Goal: Information Seeking & Learning: Learn about a topic

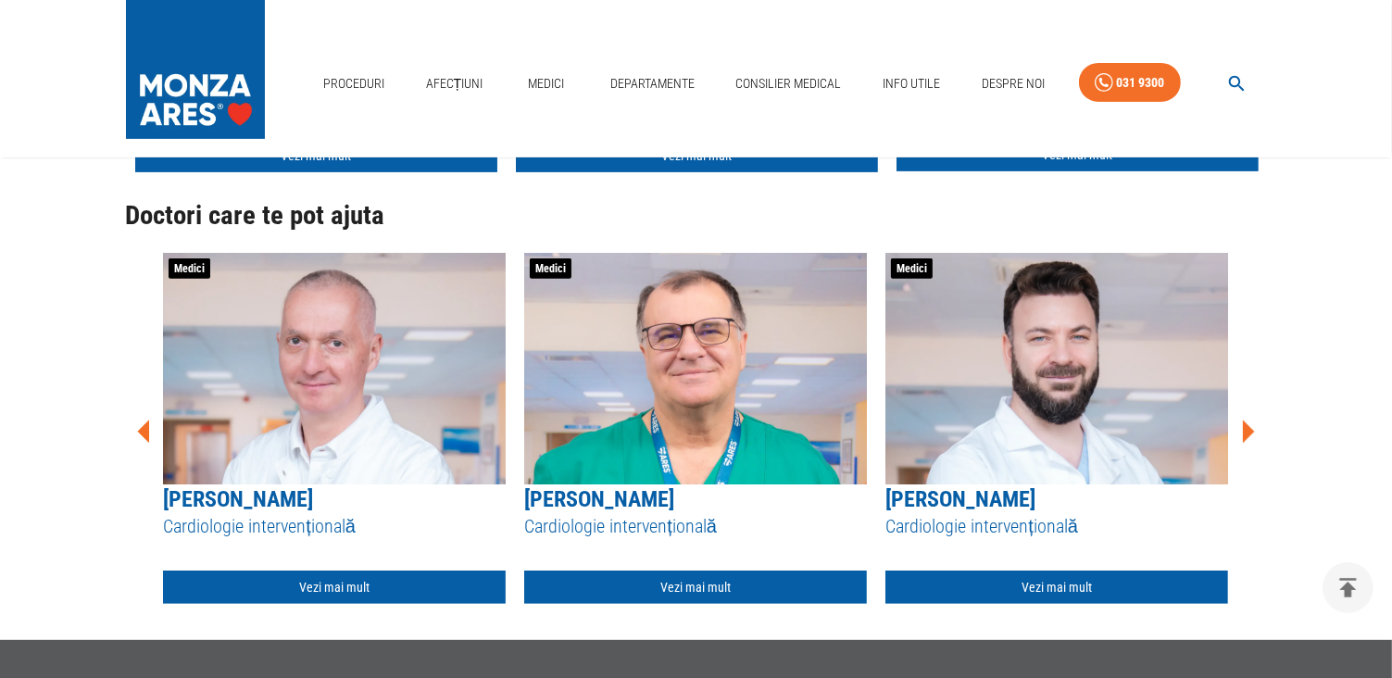
scroll to position [656, 0]
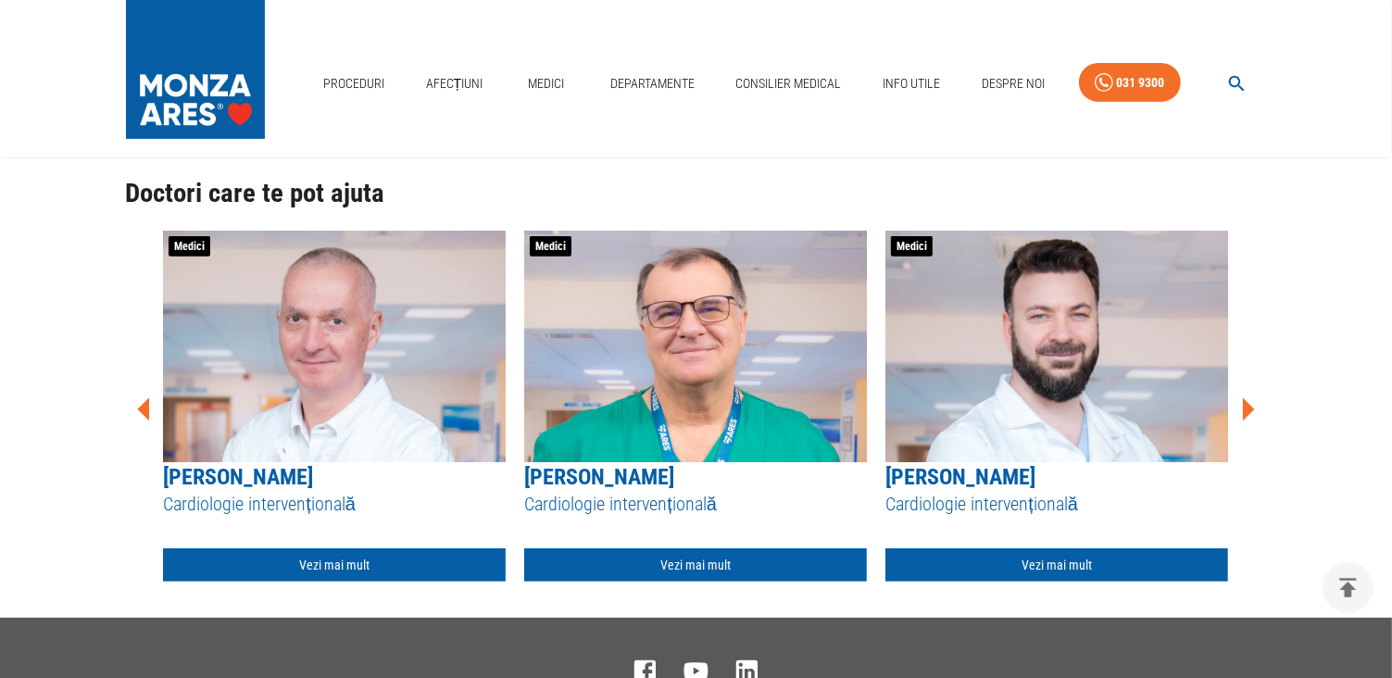
click at [1252, 415] on icon at bounding box center [1248, 410] width 56 height 56
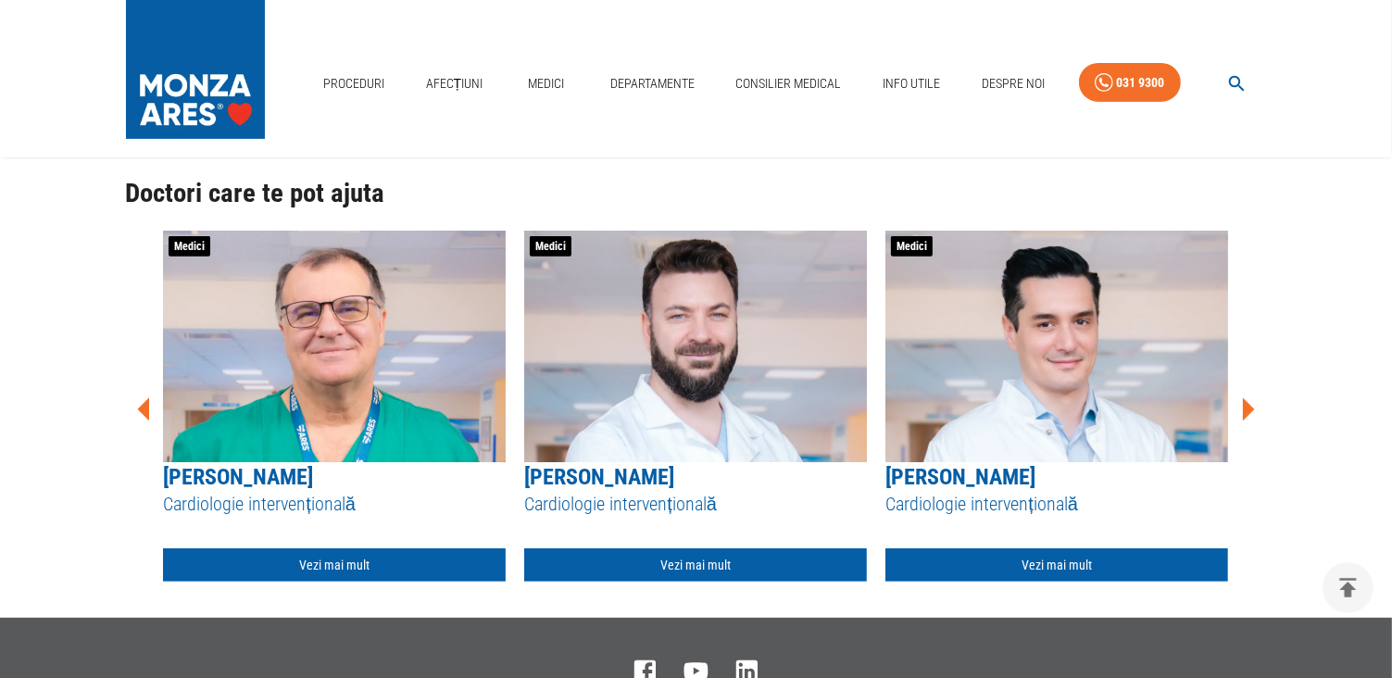
click at [1252, 415] on icon at bounding box center [1248, 410] width 56 height 56
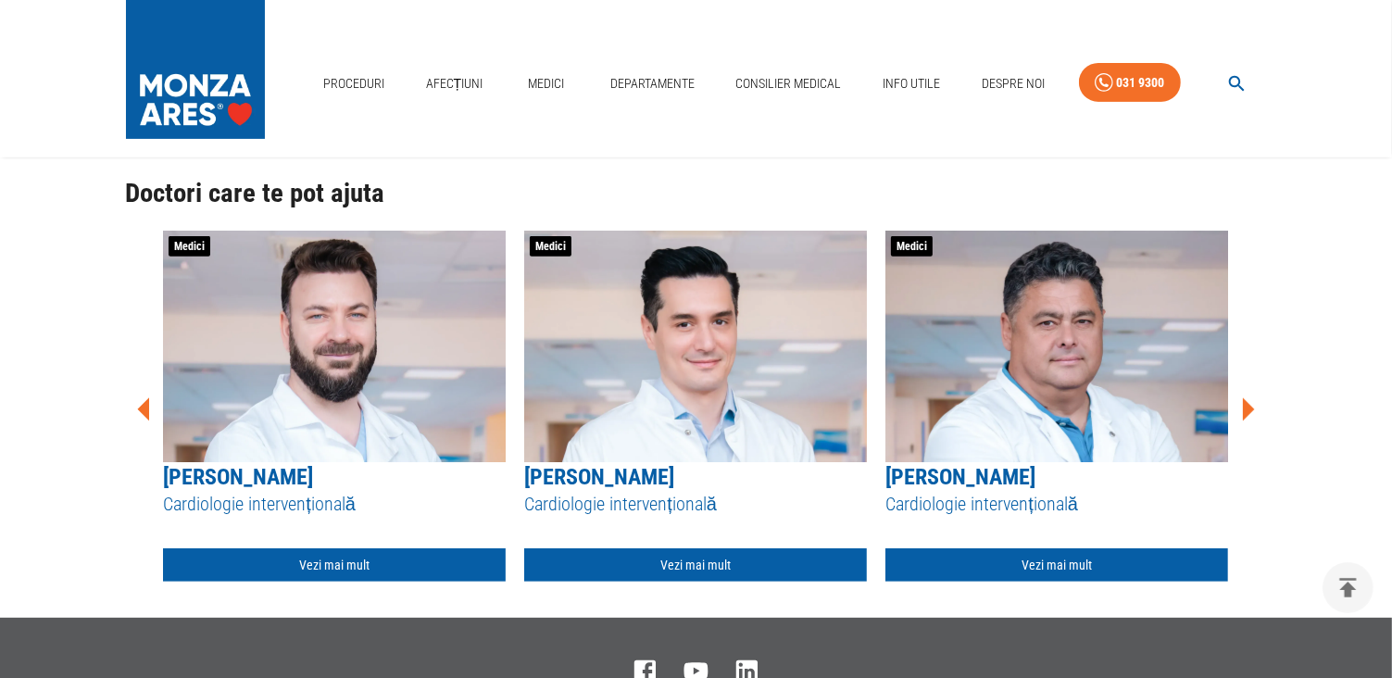
click at [1252, 415] on icon at bounding box center [1248, 410] width 56 height 56
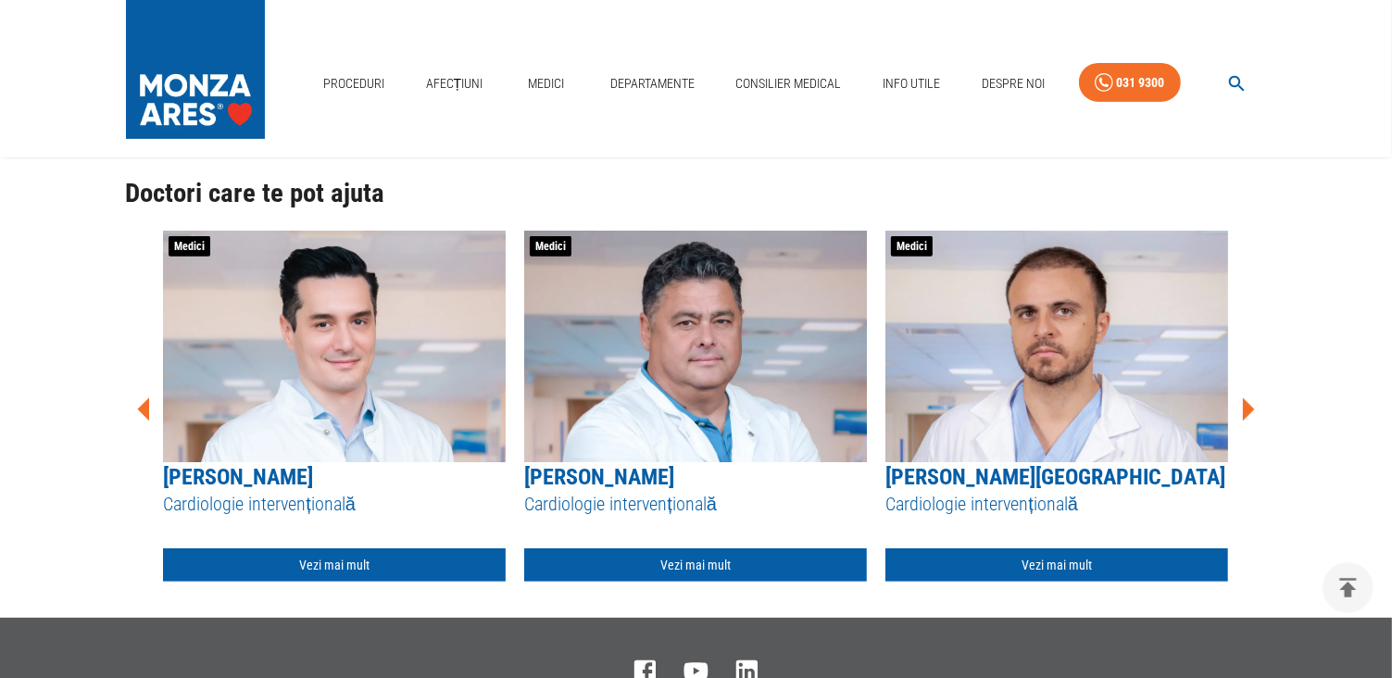
click at [1252, 415] on icon at bounding box center [1248, 410] width 56 height 56
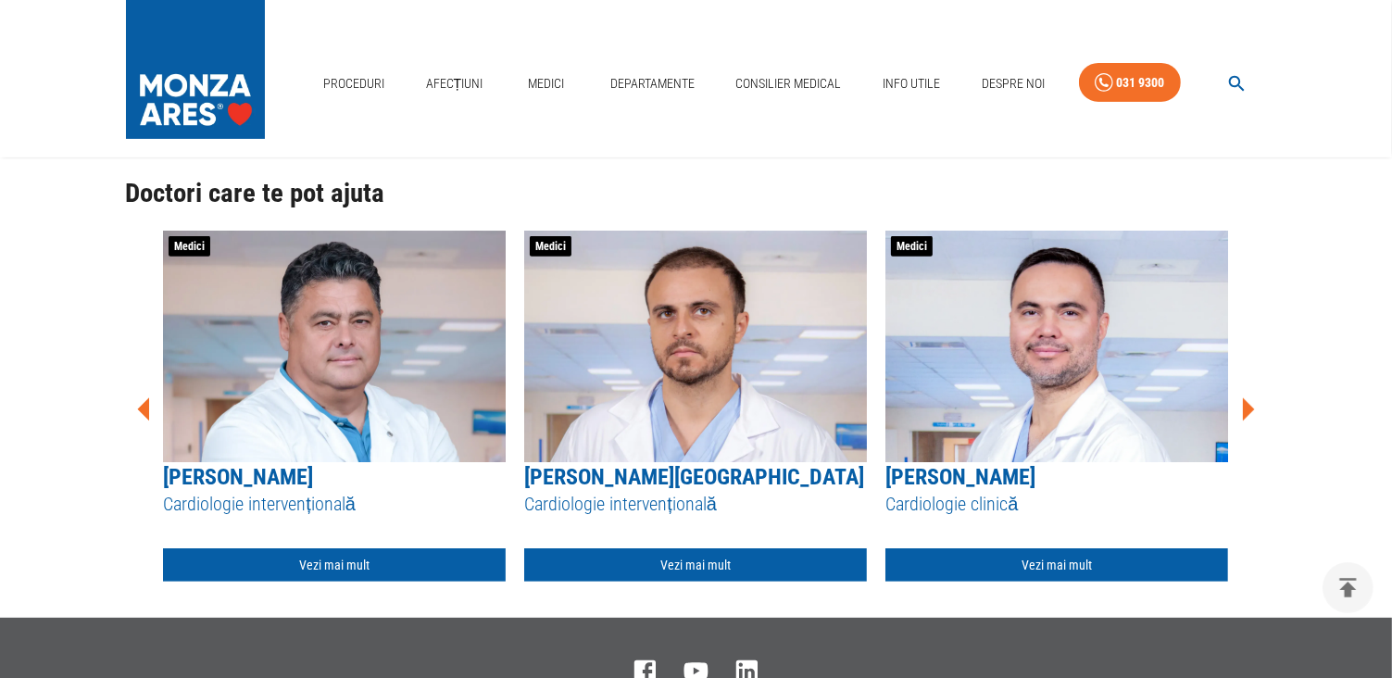
click at [1252, 415] on icon at bounding box center [1248, 410] width 56 height 56
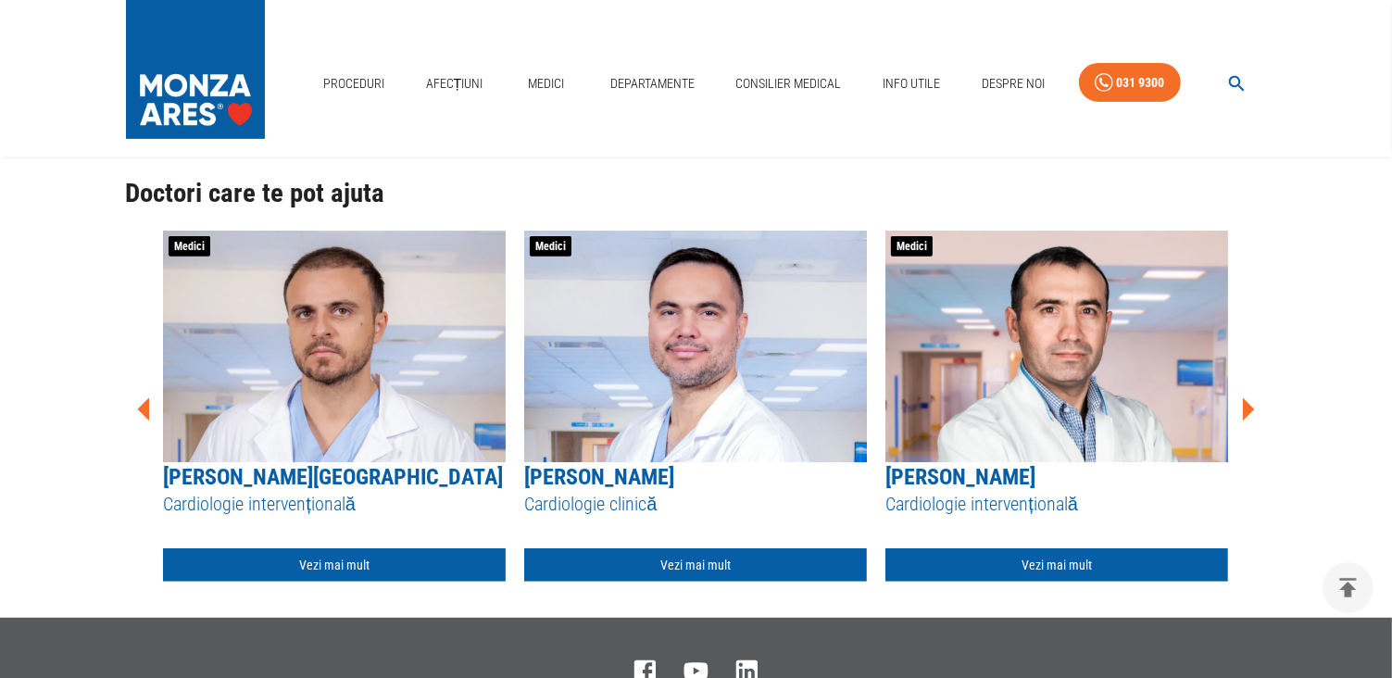
click at [1252, 415] on icon at bounding box center [1248, 410] width 56 height 56
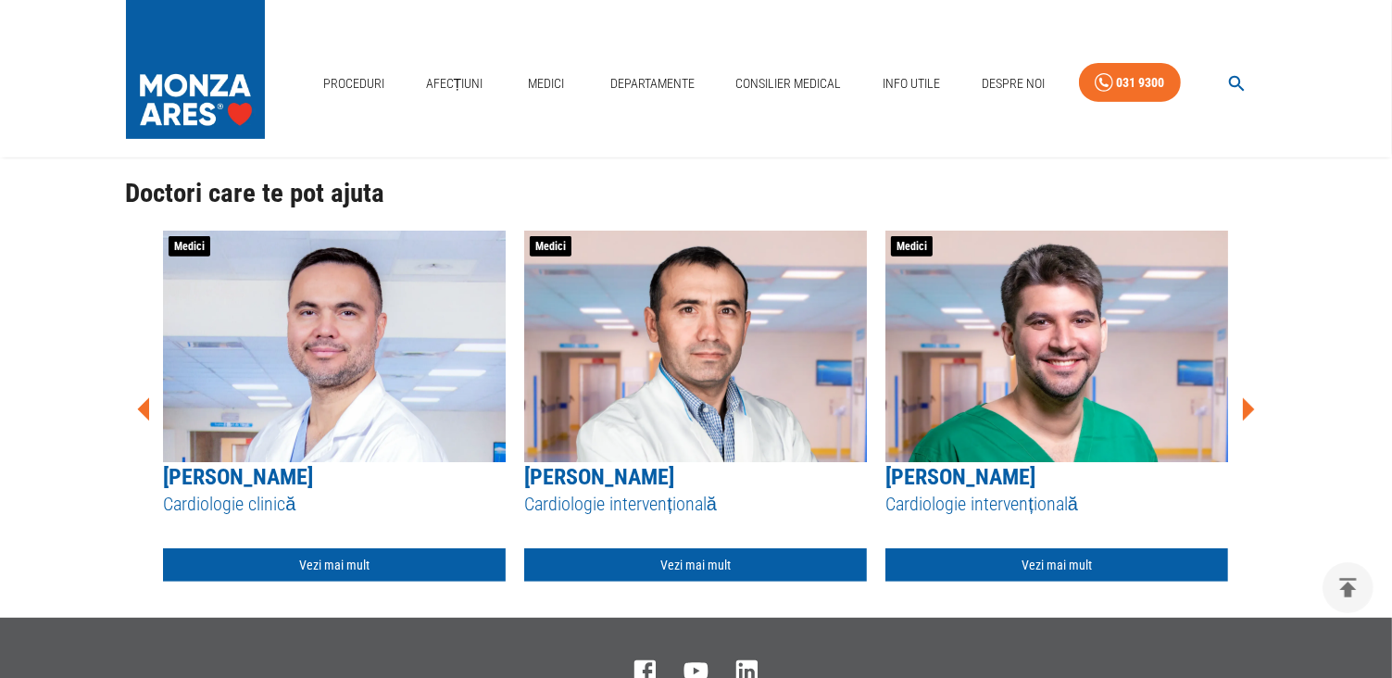
click at [1252, 415] on icon at bounding box center [1248, 410] width 56 height 56
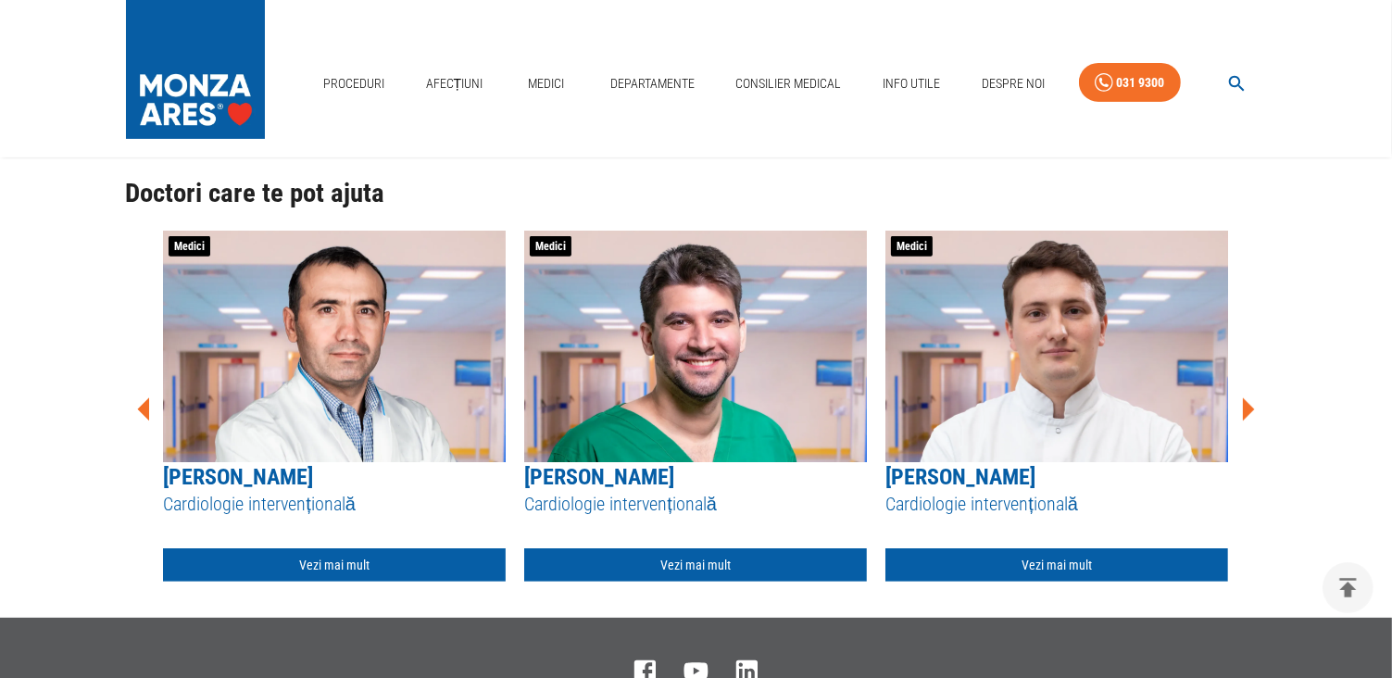
click at [1252, 415] on icon at bounding box center [1248, 410] width 56 height 56
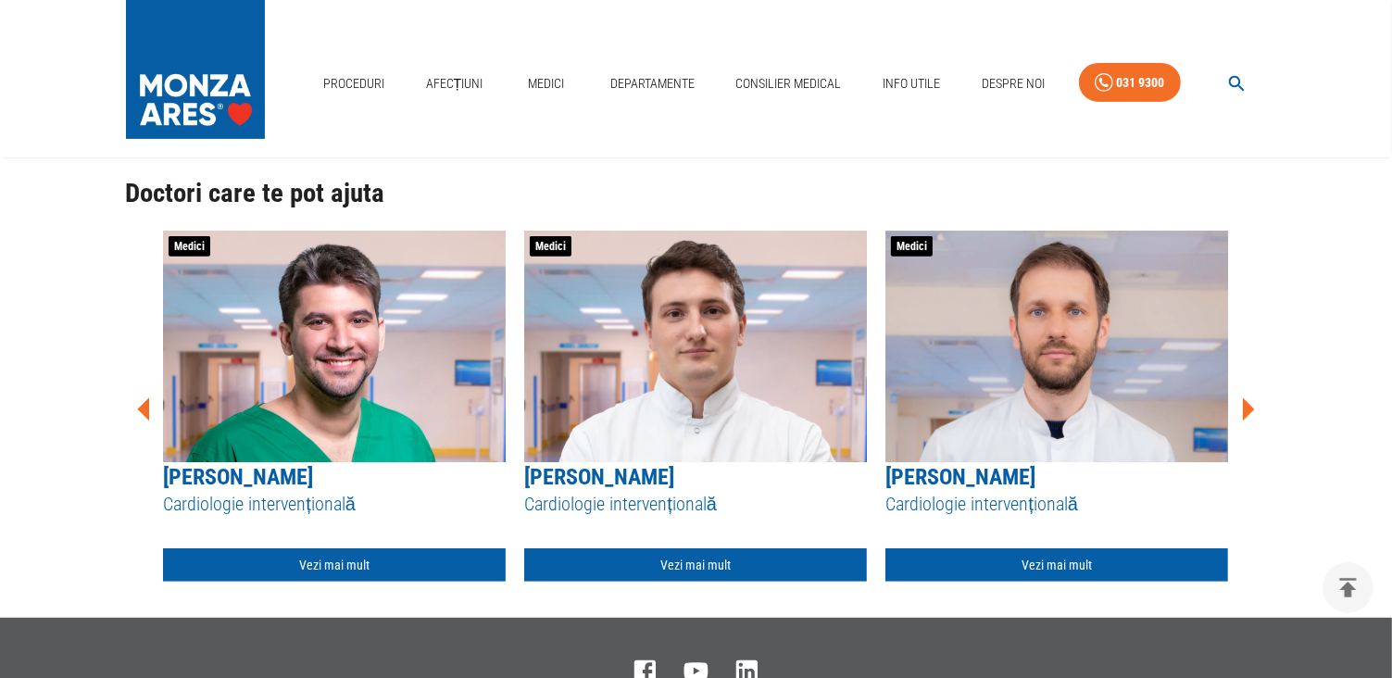
click at [1252, 415] on icon at bounding box center [1248, 410] width 56 height 56
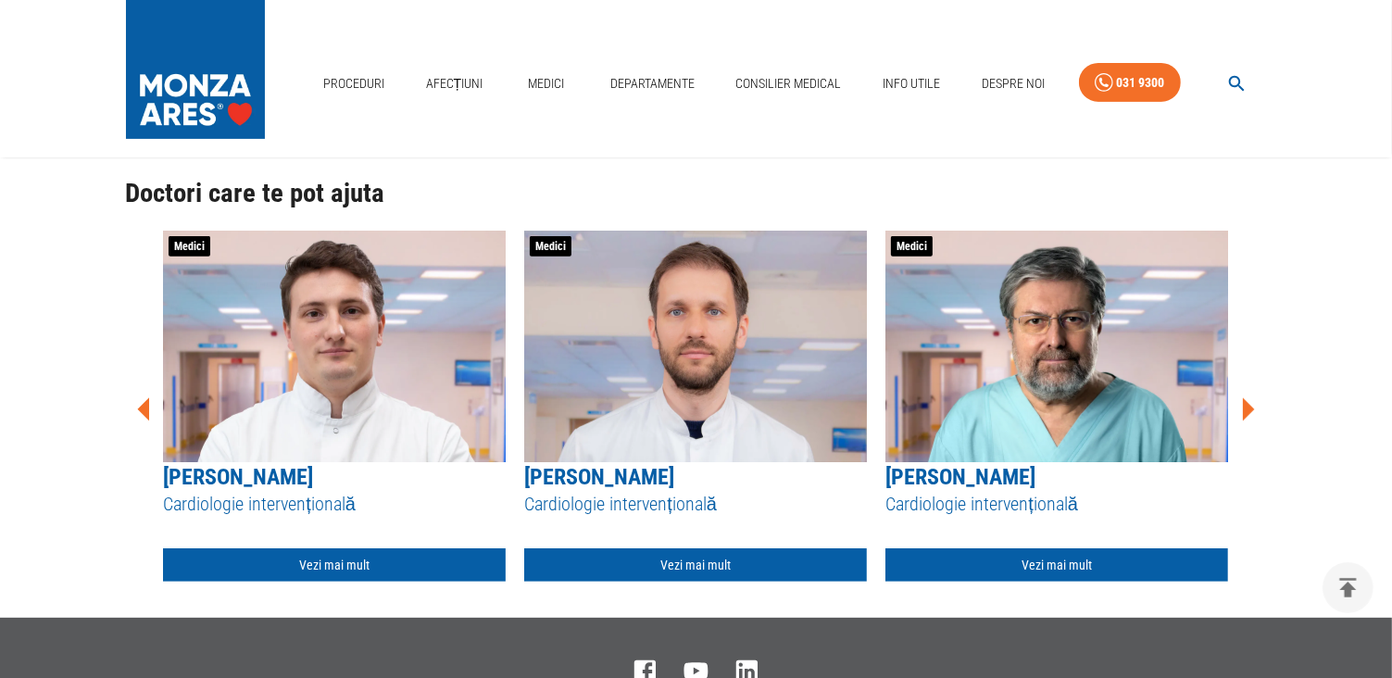
click at [1252, 415] on icon at bounding box center [1248, 410] width 56 height 56
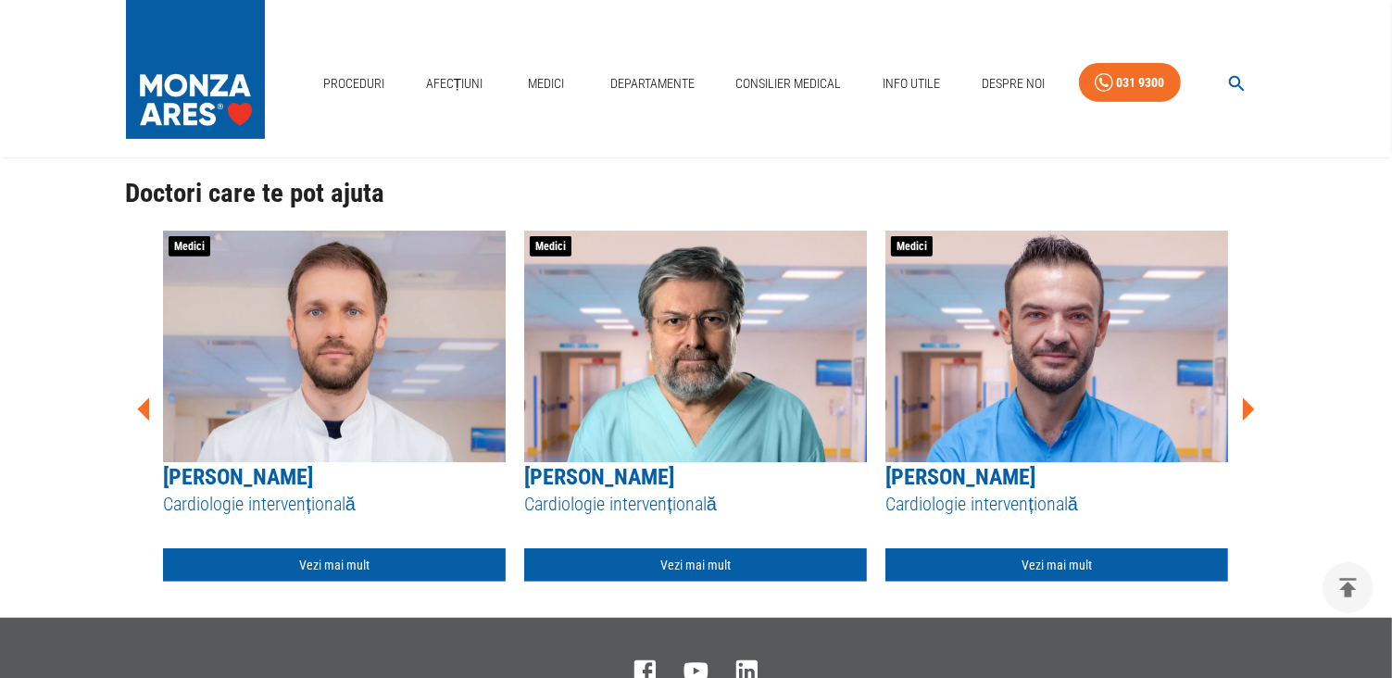
click at [1252, 415] on icon at bounding box center [1248, 410] width 56 height 56
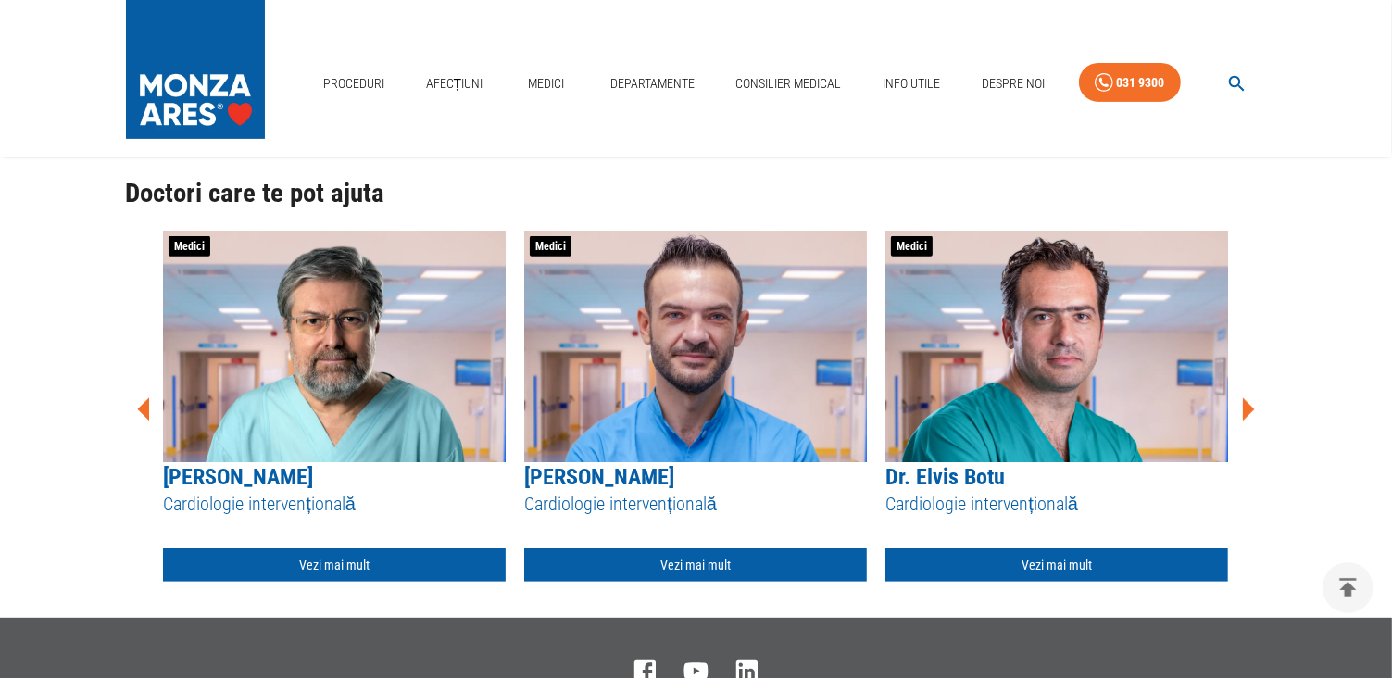
click at [1252, 415] on icon at bounding box center [1248, 410] width 56 height 56
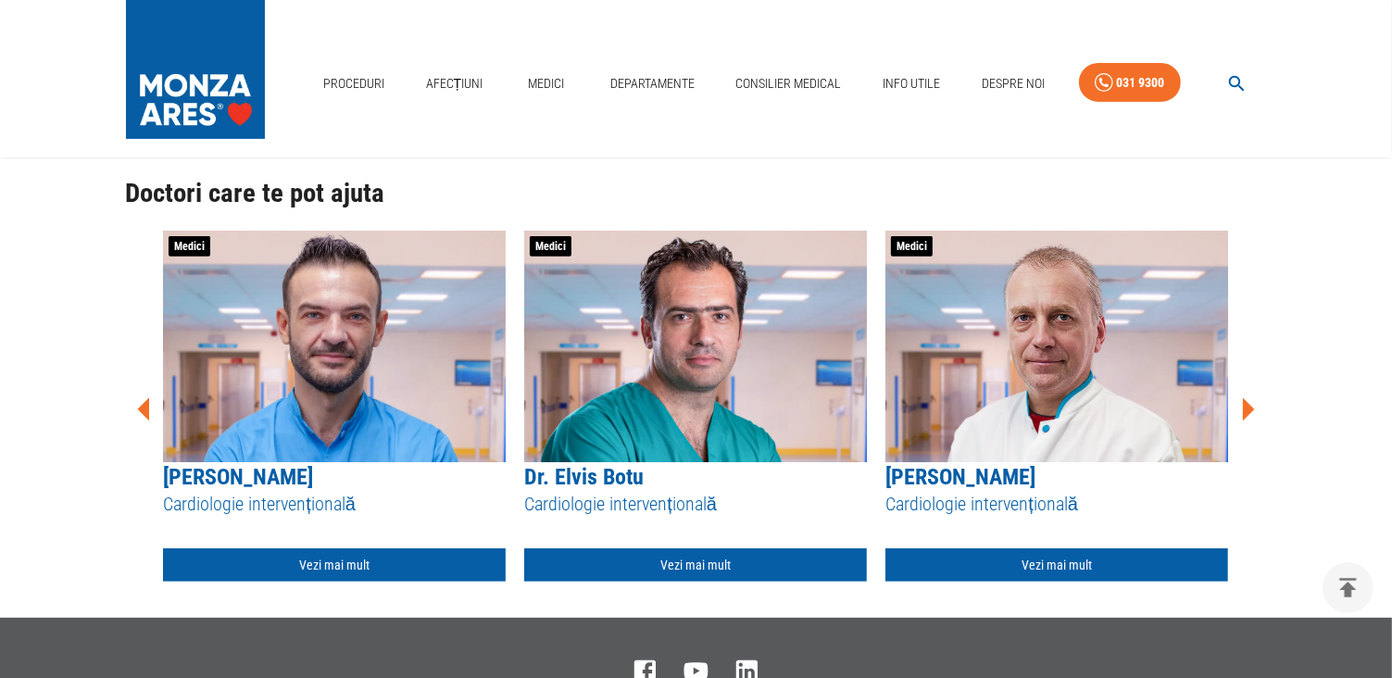
click at [1252, 415] on icon at bounding box center [1248, 410] width 56 height 56
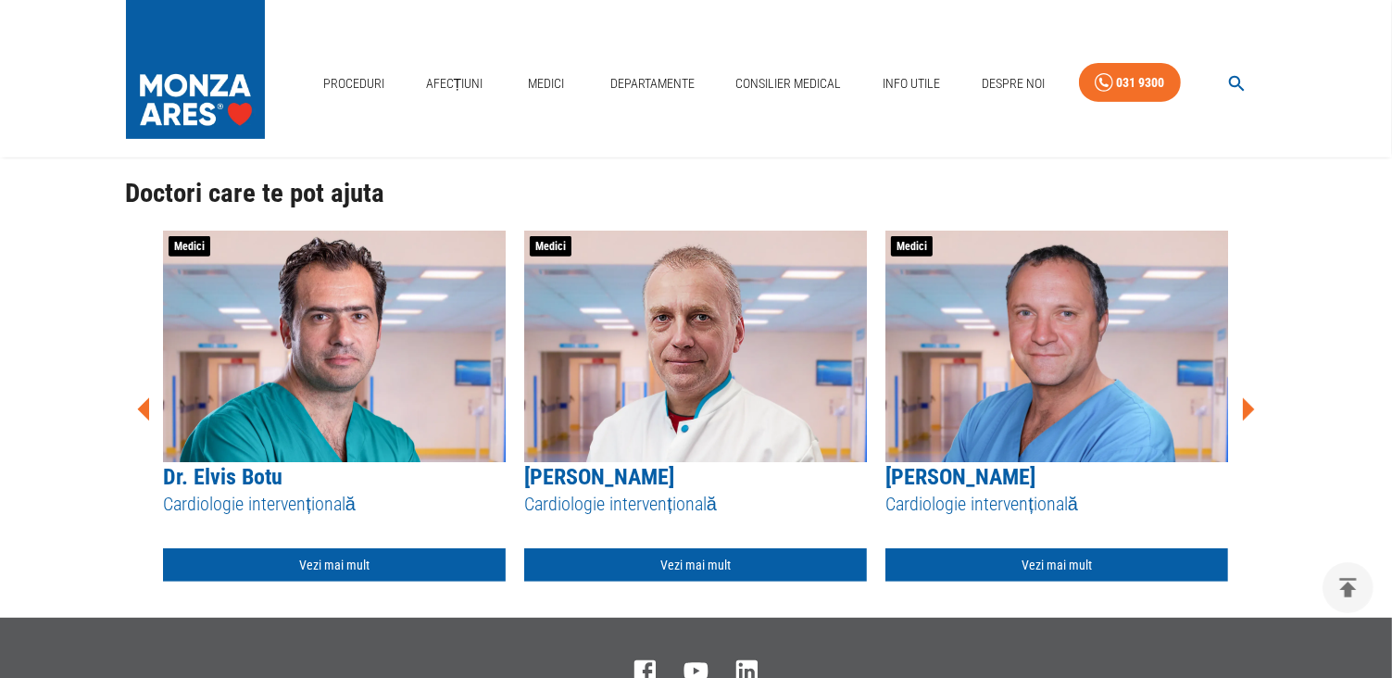
click at [1252, 415] on icon at bounding box center [1248, 410] width 56 height 56
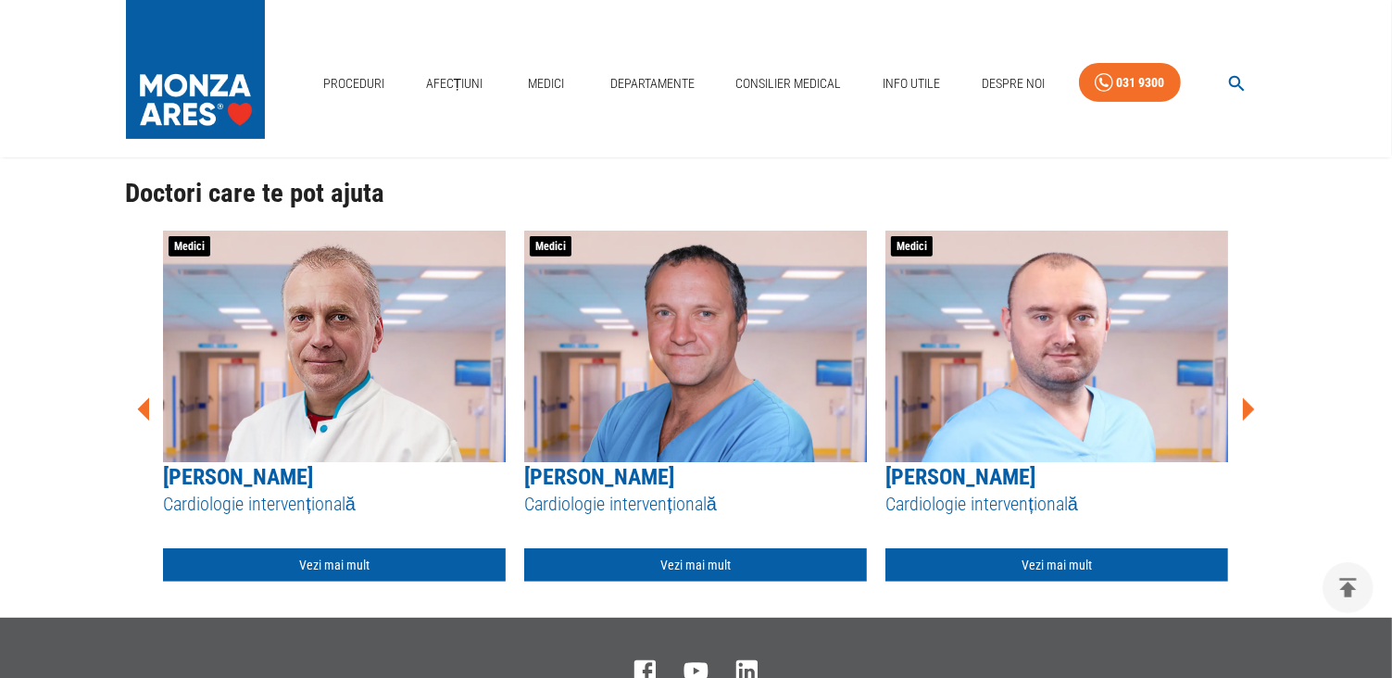
click at [1252, 415] on icon at bounding box center [1248, 410] width 56 height 56
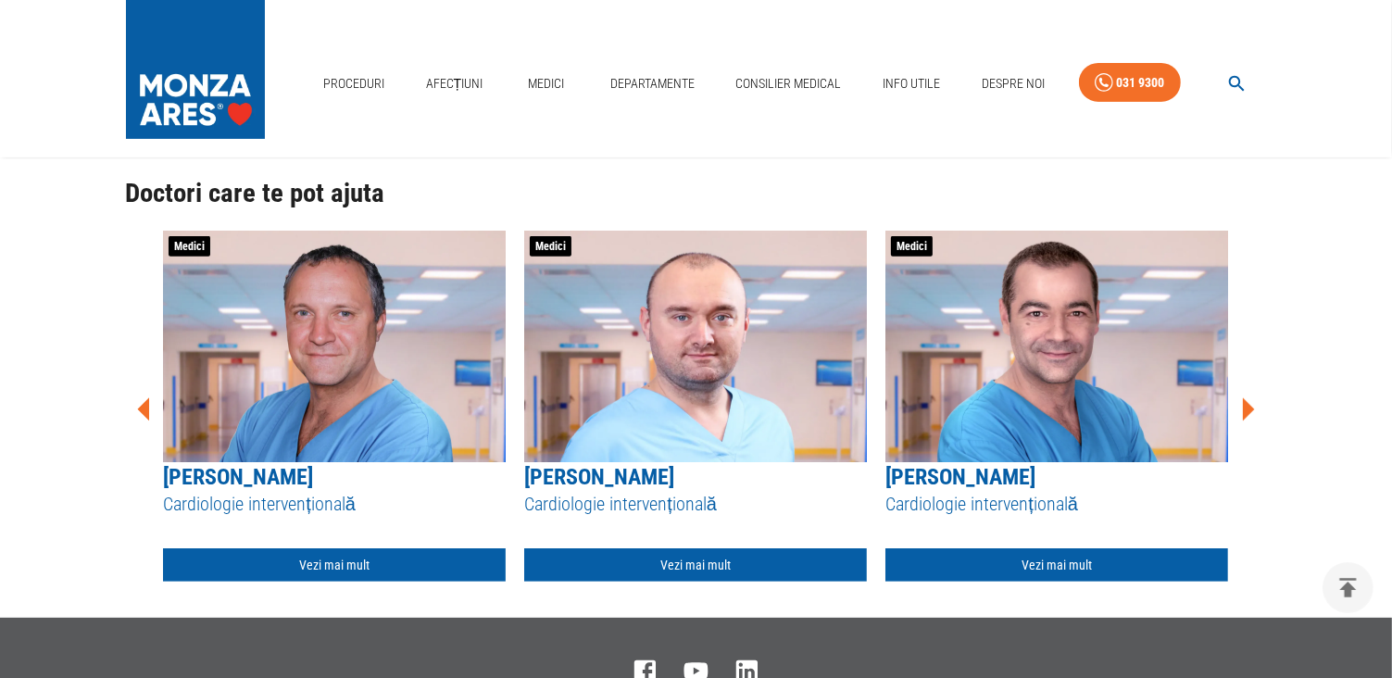
click at [1252, 415] on icon at bounding box center [1248, 410] width 56 height 56
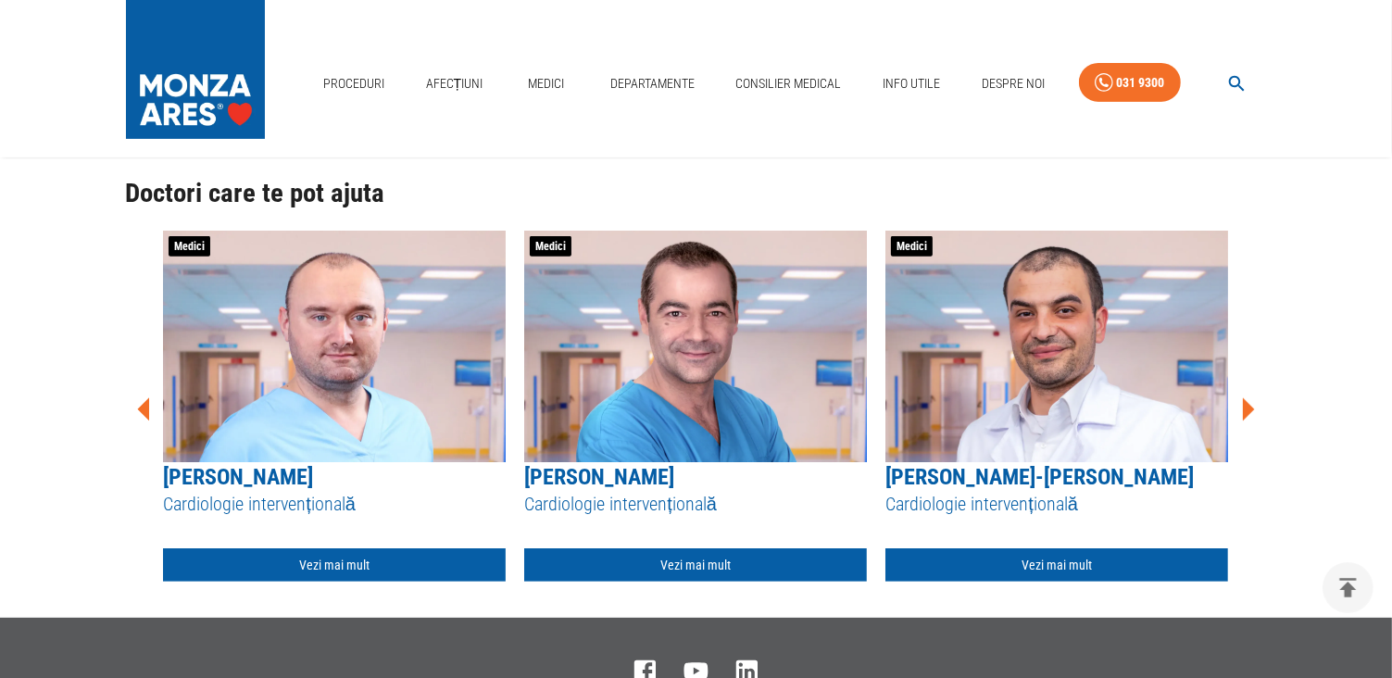
click at [1252, 415] on icon at bounding box center [1248, 410] width 56 height 56
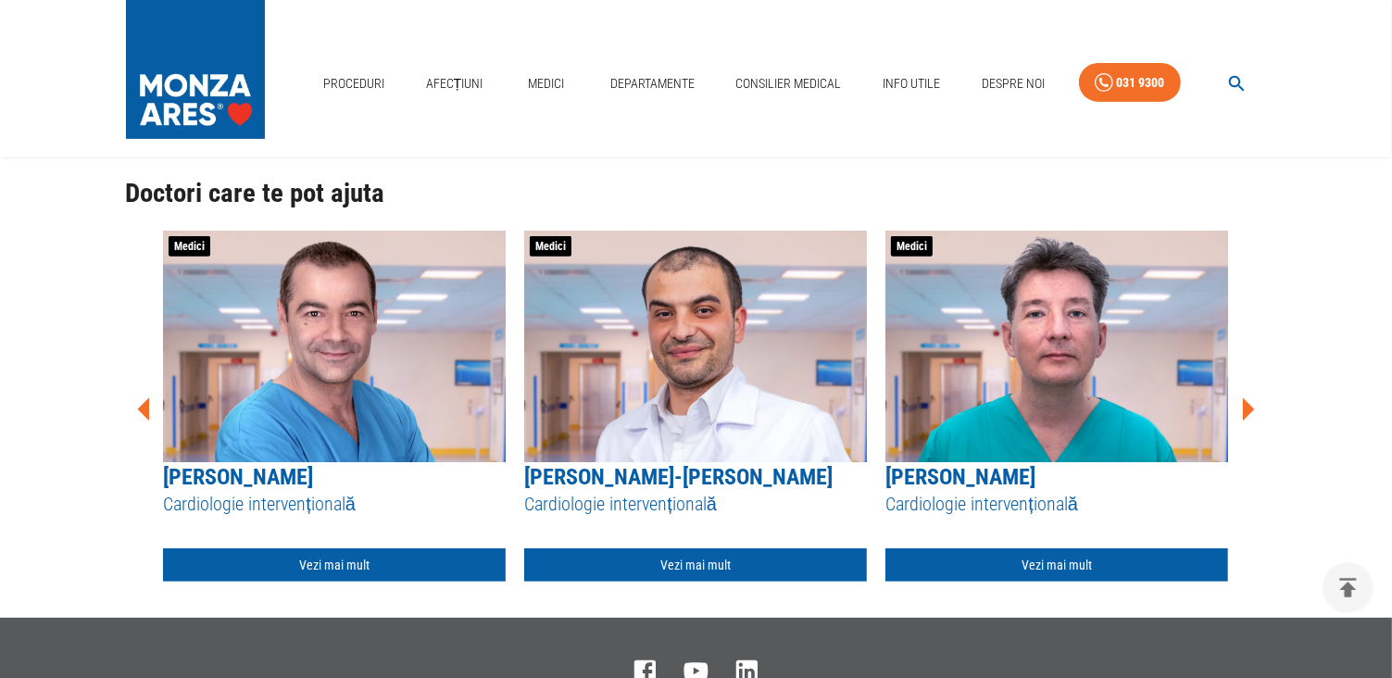
click at [1252, 415] on icon at bounding box center [1248, 410] width 56 height 56
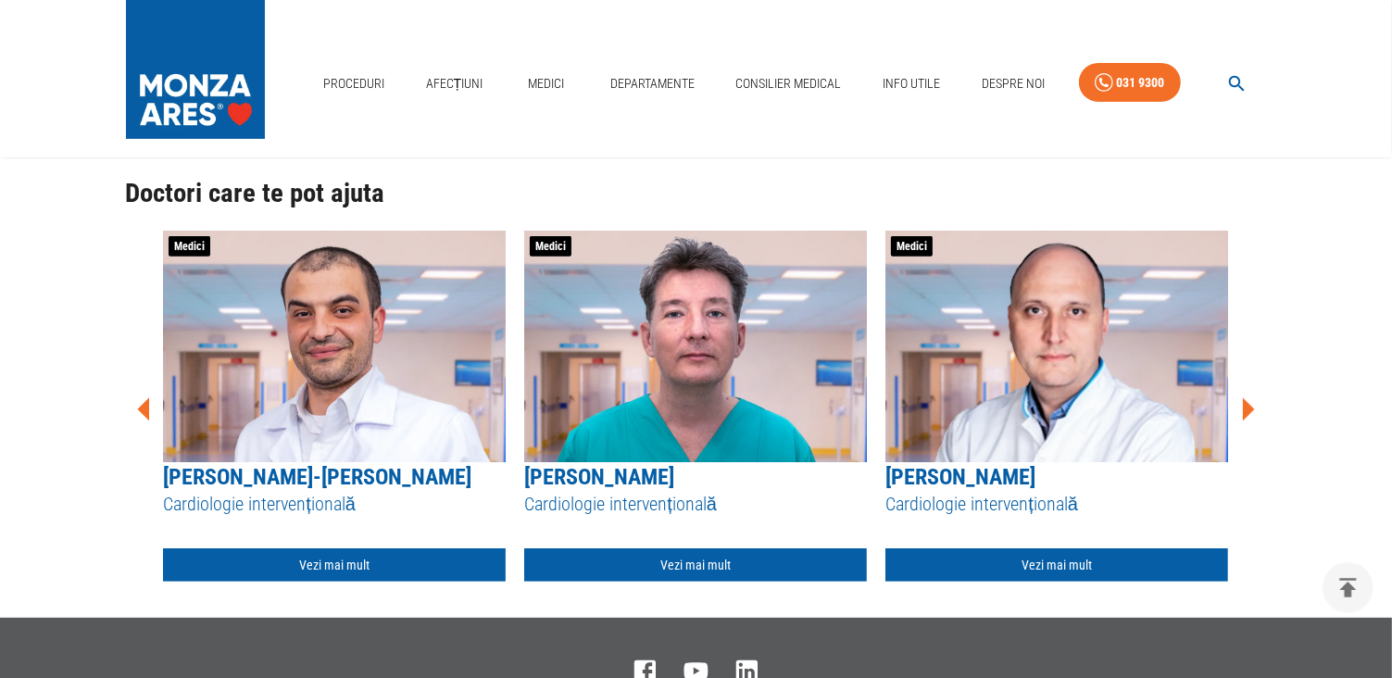
click at [1252, 415] on icon at bounding box center [1248, 410] width 56 height 56
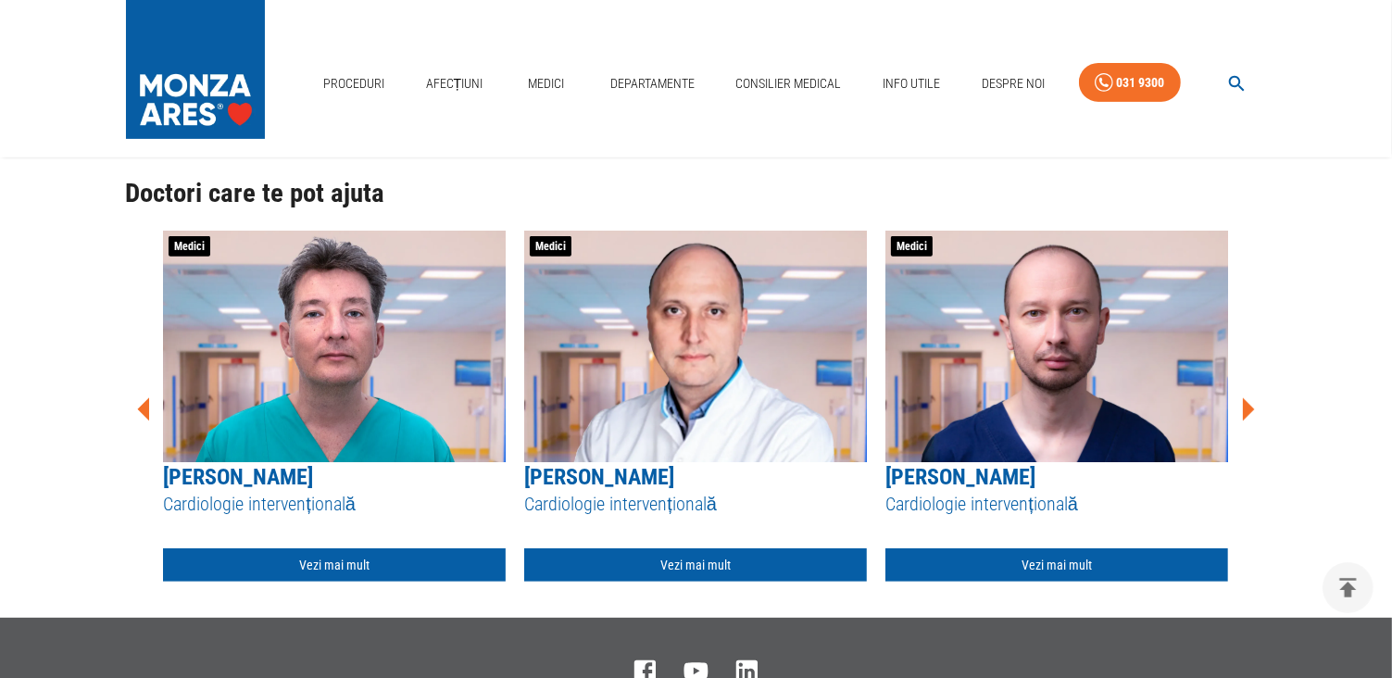
click at [1252, 415] on icon at bounding box center [1248, 410] width 56 height 56
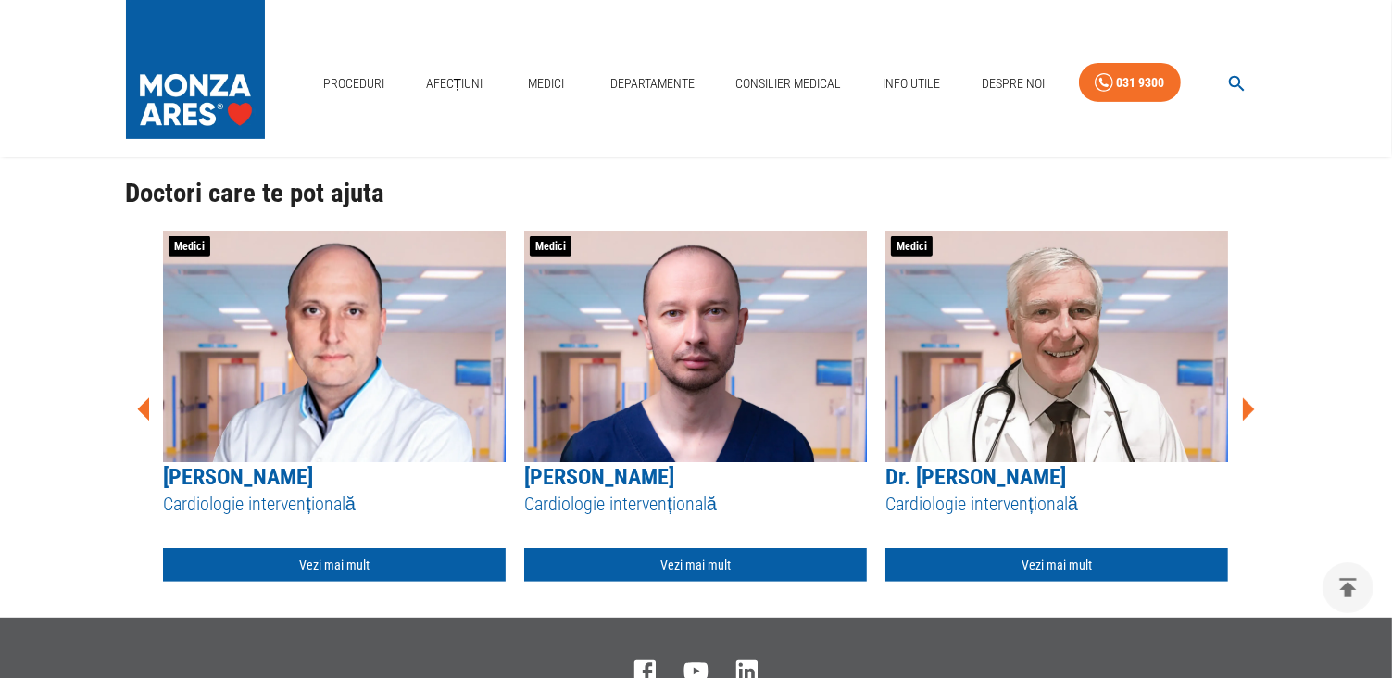
click at [1252, 415] on icon at bounding box center [1248, 410] width 56 height 56
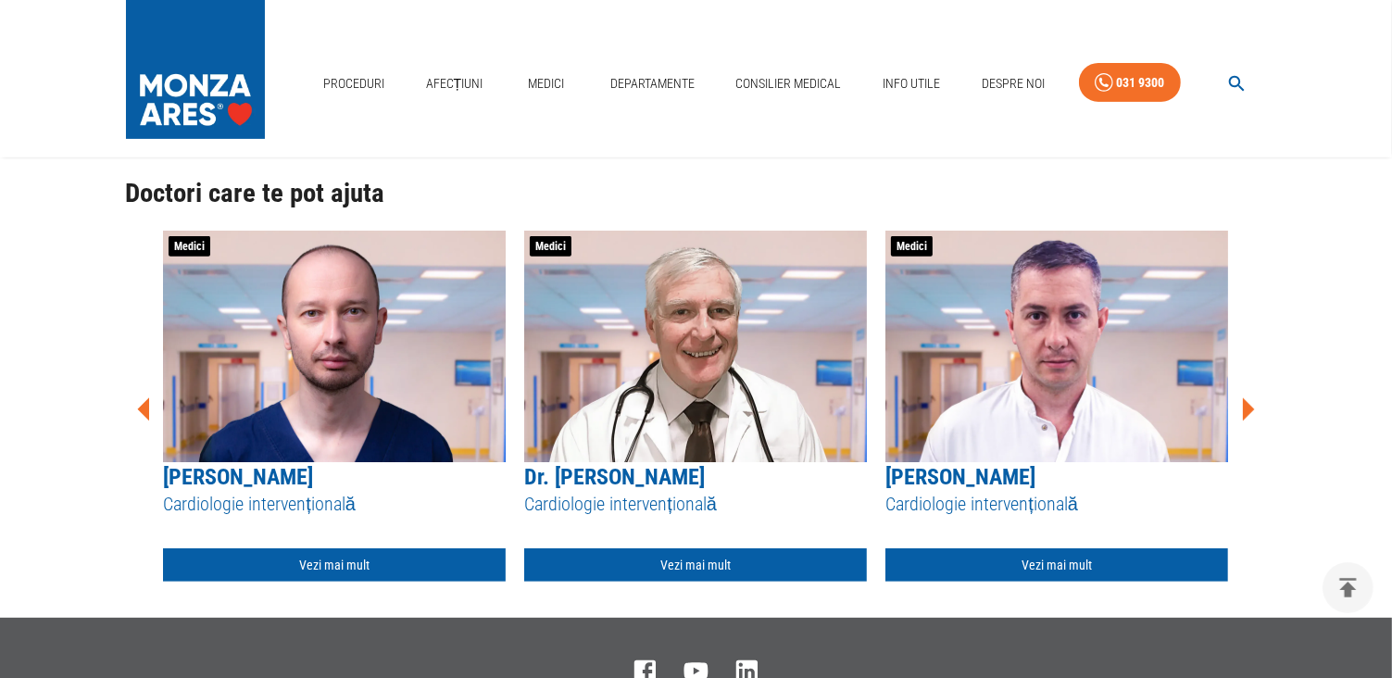
click at [1252, 415] on icon at bounding box center [1248, 410] width 56 height 56
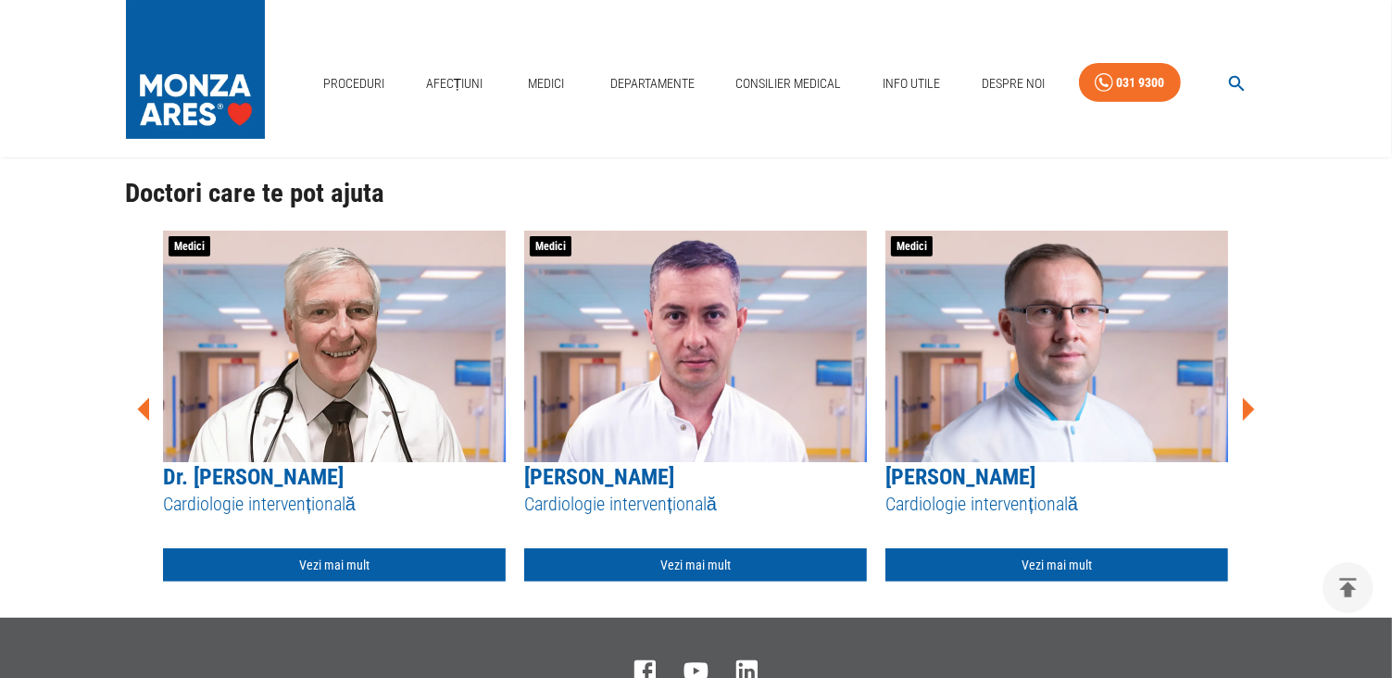
click at [1252, 415] on icon at bounding box center [1248, 410] width 56 height 56
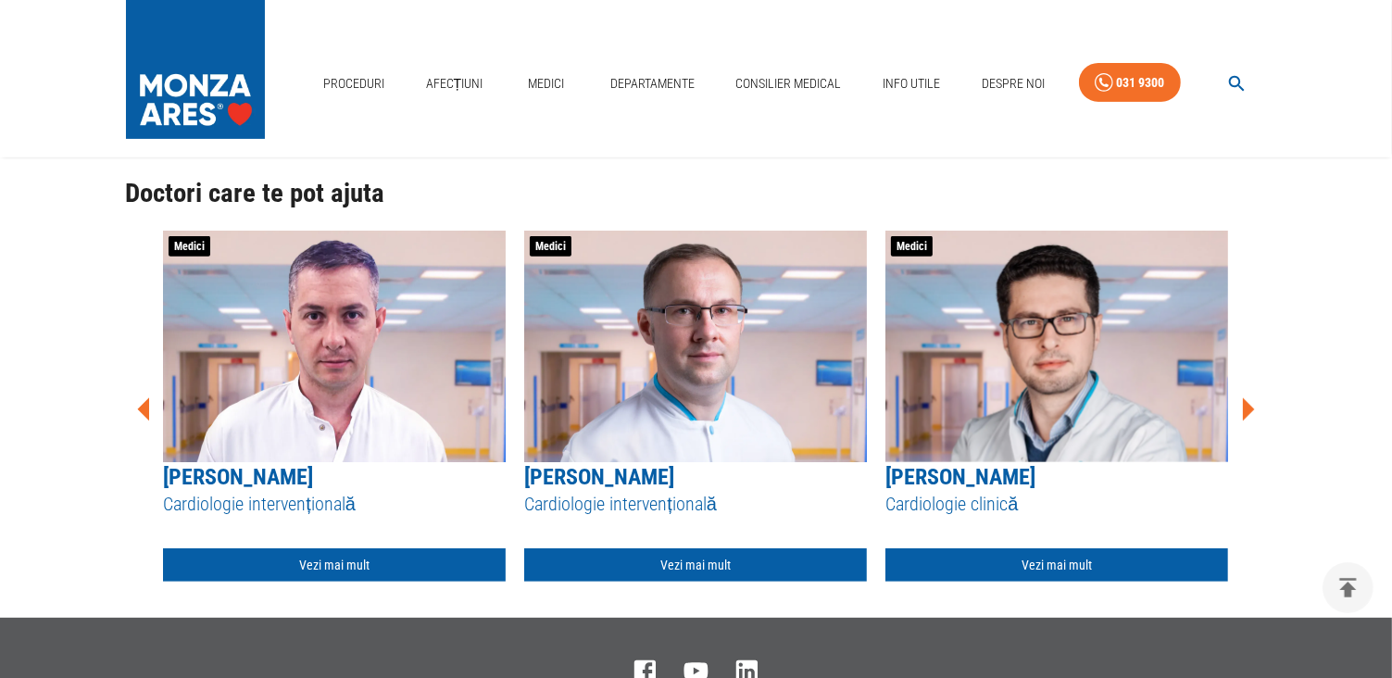
click at [1252, 415] on icon at bounding box center [1248, 410] width 56 height 56
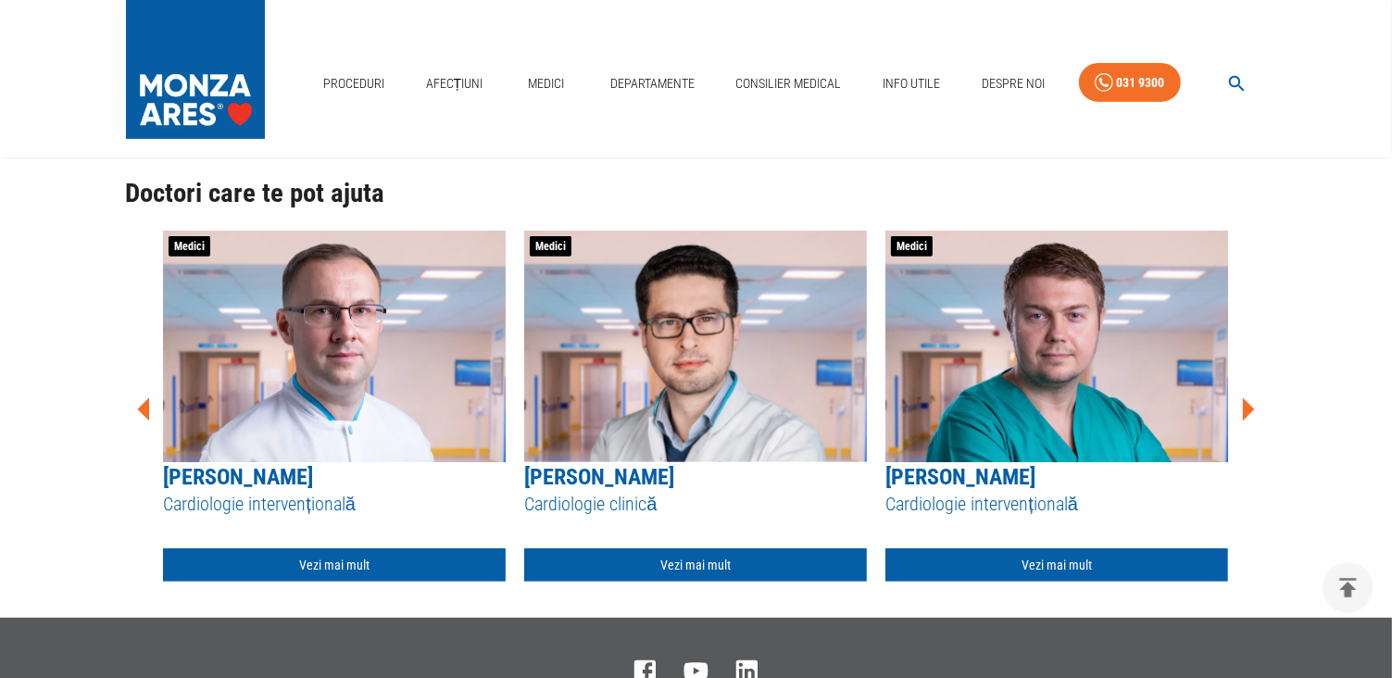
click at [1252, 415] on icon at bounding box center [1248, 410] width 56 height 56
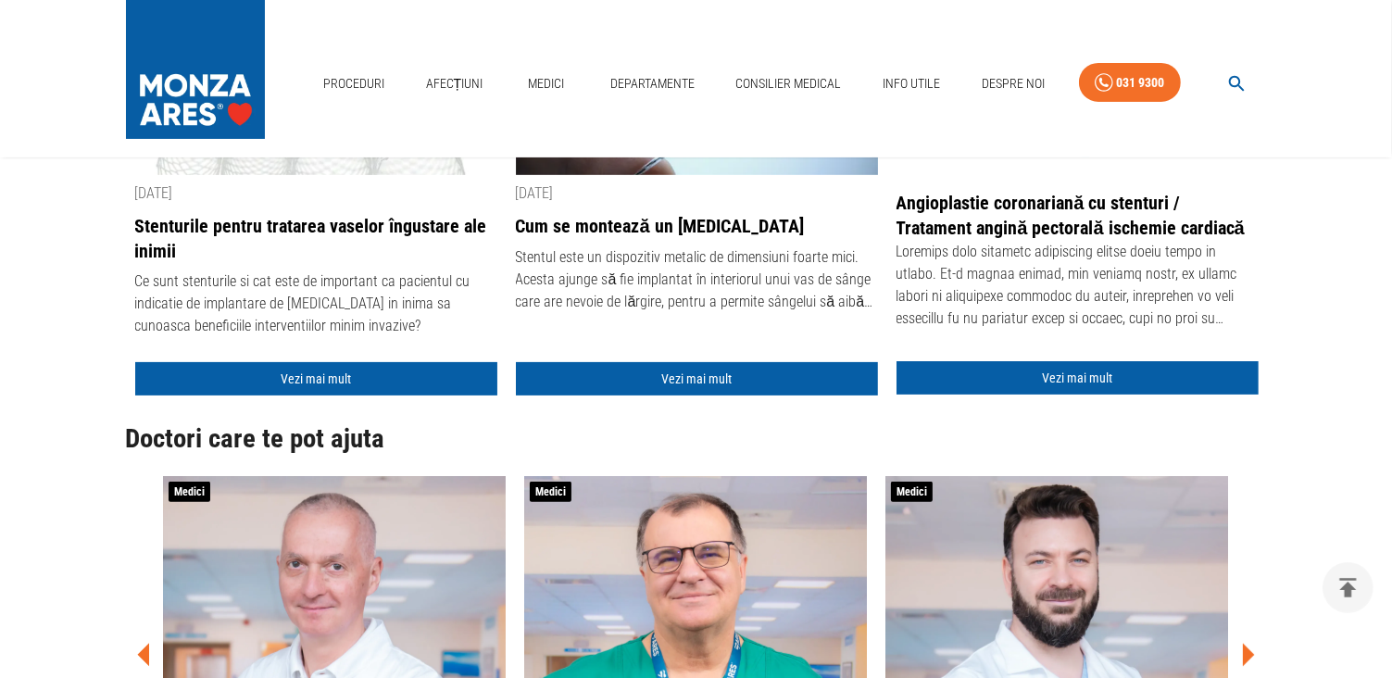
scroll to position [399, 0]
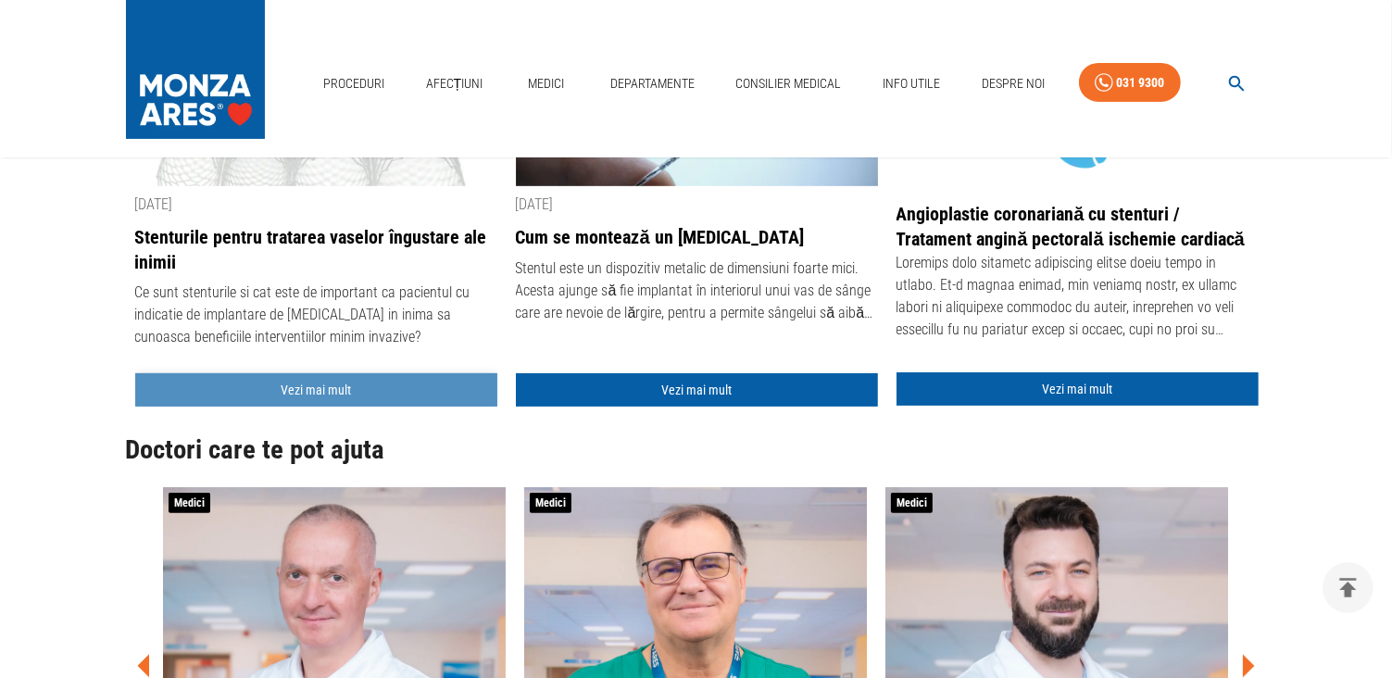
click at [297, 389] on link "Vezi mai mult" at bounding box center [316, 390] width 362 height 34
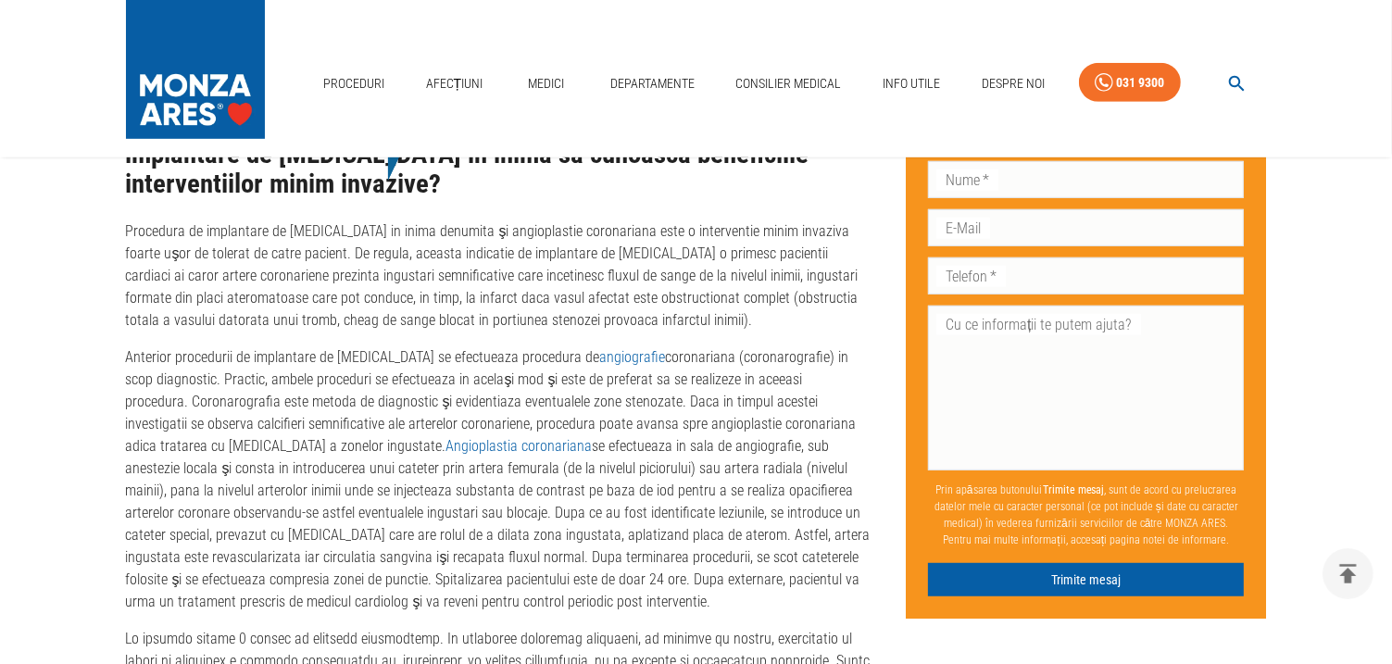
scroll to position [1098, 0]
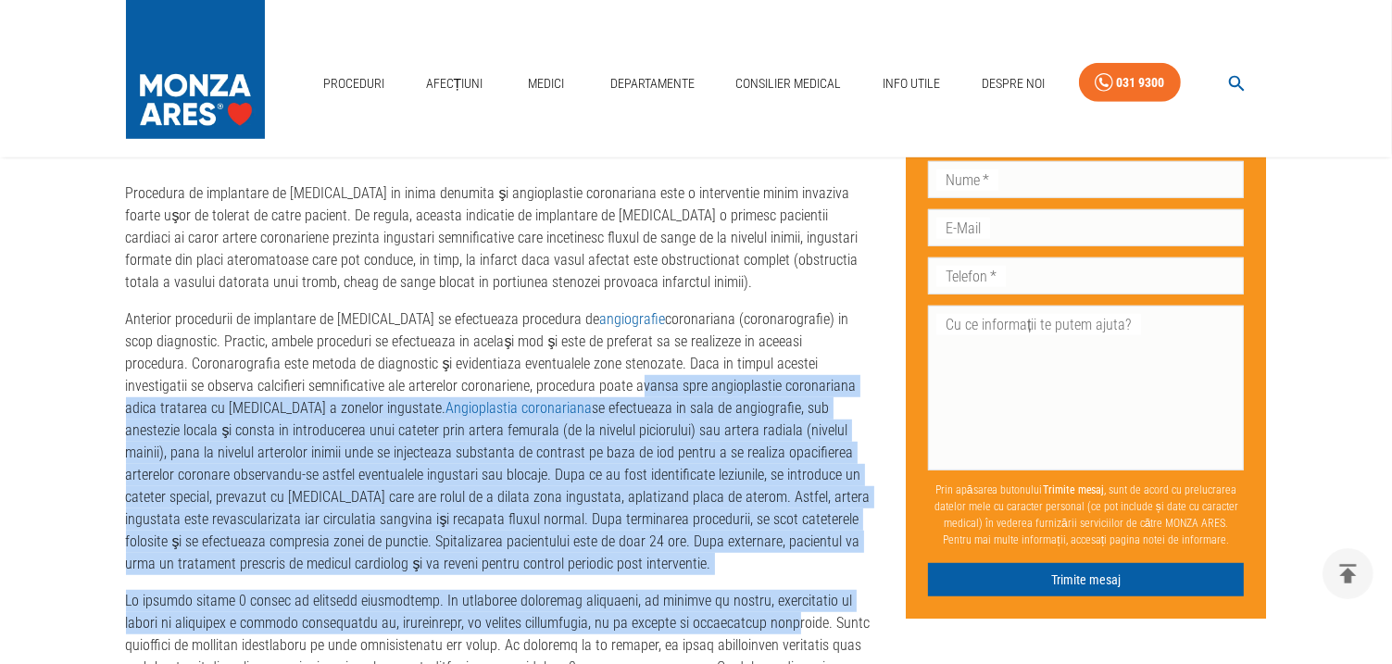
drag, startPoint x: 567, startPoint y: 378, endPoint x: 710, endPoint y: 629, distance: 289.2
click at [710, 629] on div "Ce sunt stenturile si cat este de important ca pacientul cu indicatie de implan…" at bounding box center [501, 501] width 751 height 859
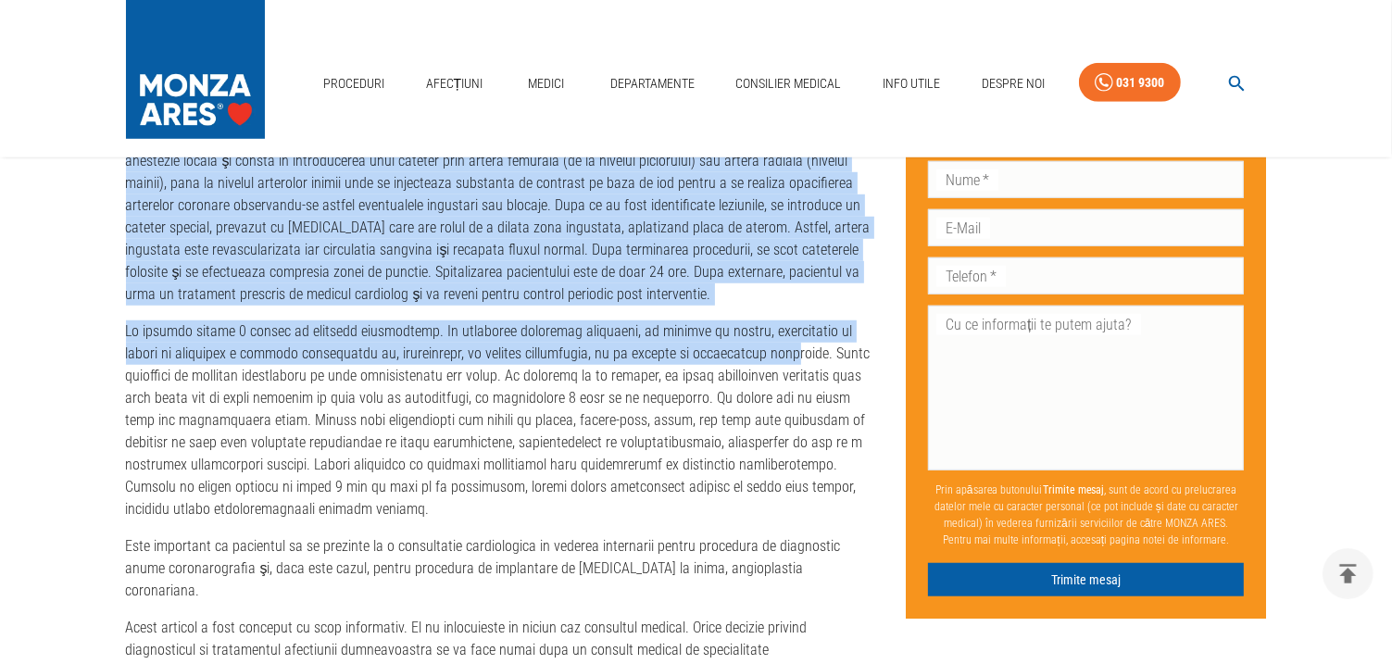
scroll to position [1415, 0]
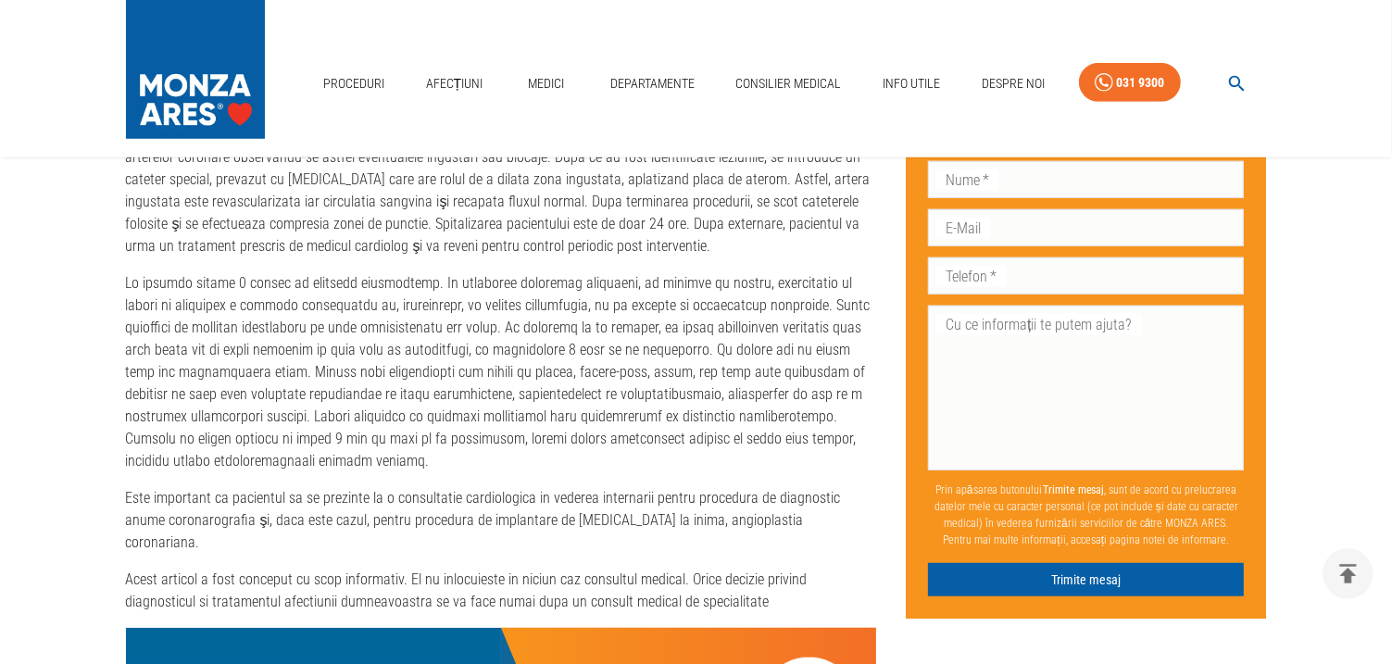
click at [735, 333] on p at bounding box center [501, 372] width 751 height 200
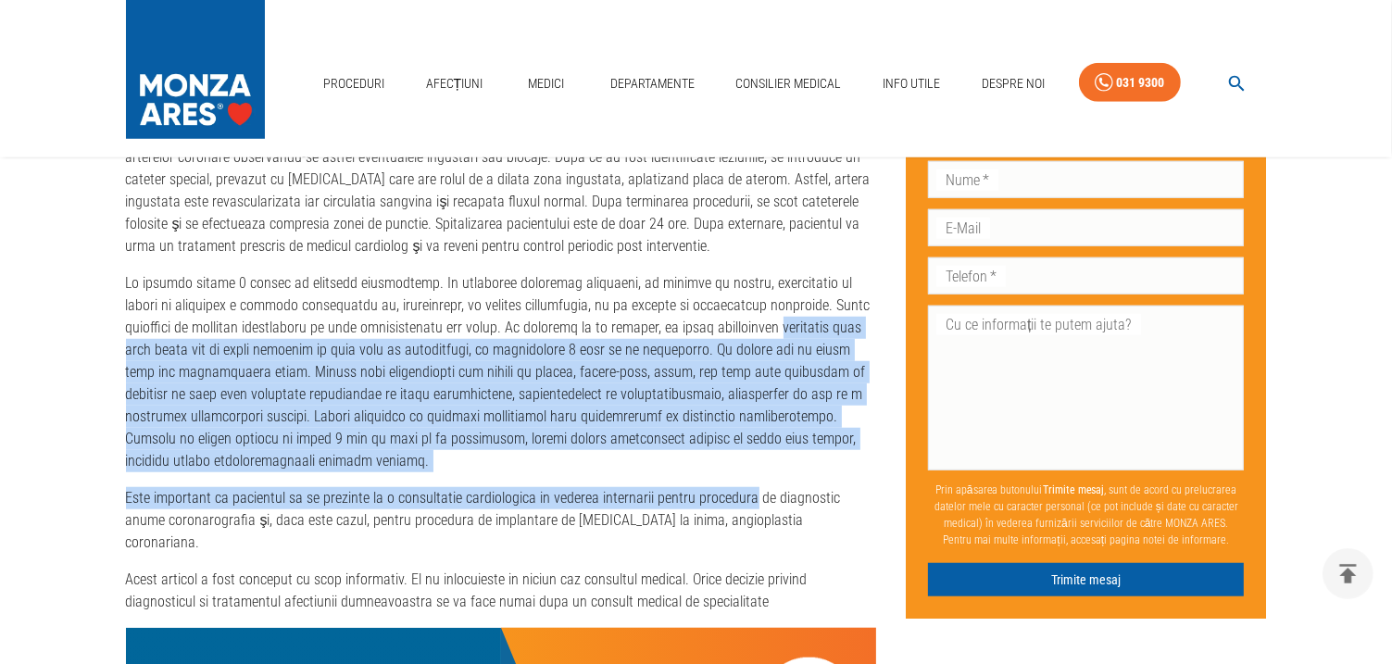
drag, startPoint x: 735, startPoint y: 333, endPoint x: 740, endPoint y: 451, distance: 117.7
click at [740, 451] on div "Ce sunt stenturile si cat este de important ca pacientul cu indicatie de implan…" at bounding box center [501, 184] width 751 height 859
click at [551, 387] on p at bounding box center [501, 372] width 751 height 200
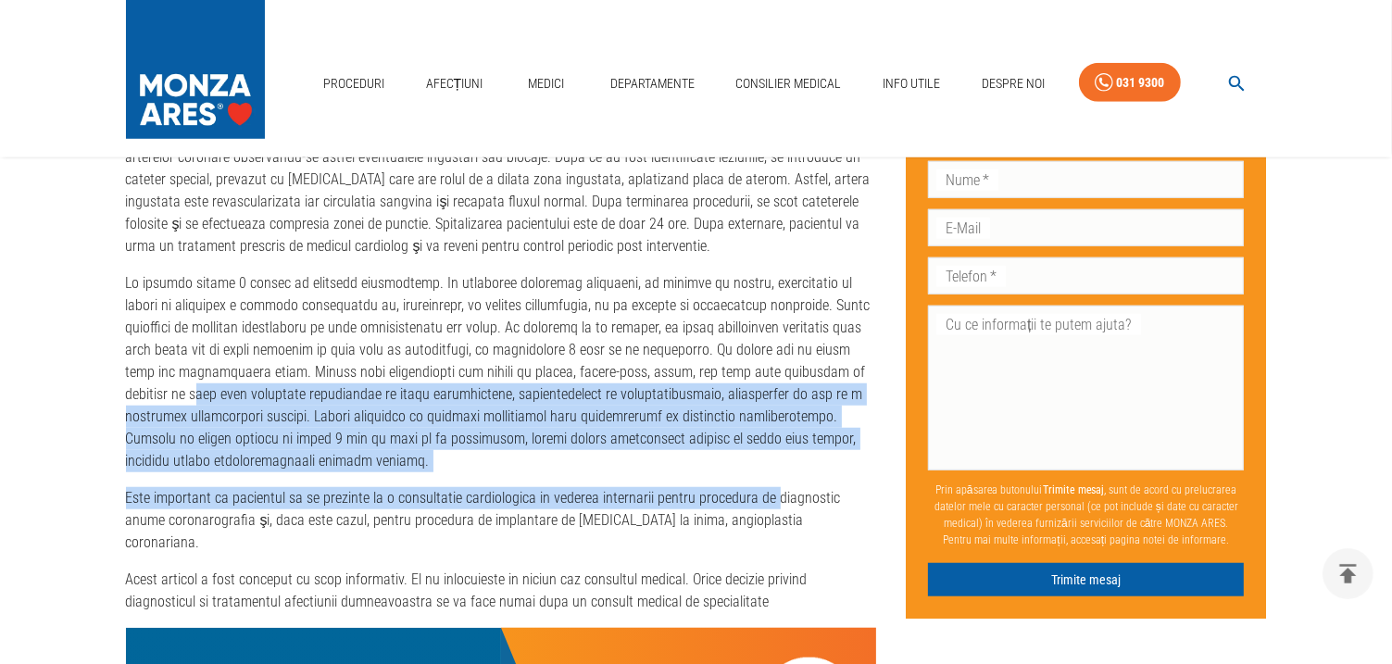
drag, startPoint x: 712, startPoint y: 367, endPoint x: 772, endPoint y: 462, distance: 112.3
click at [772, 462] on div "Ce sunt stenturile si cat este de important ca pacientul cu indicatie de implan…" at bounding box center [501, 184] width 751 height 859
drag, startPoint x: 772, startPoint y: 462, endPoint x: 704, endPoint y: 431, distance: 74.6
click at [704, 431] on p at bounding box center [501, 372] width 751 height 200
